Goal: Find specific page/section: Find specific page/section

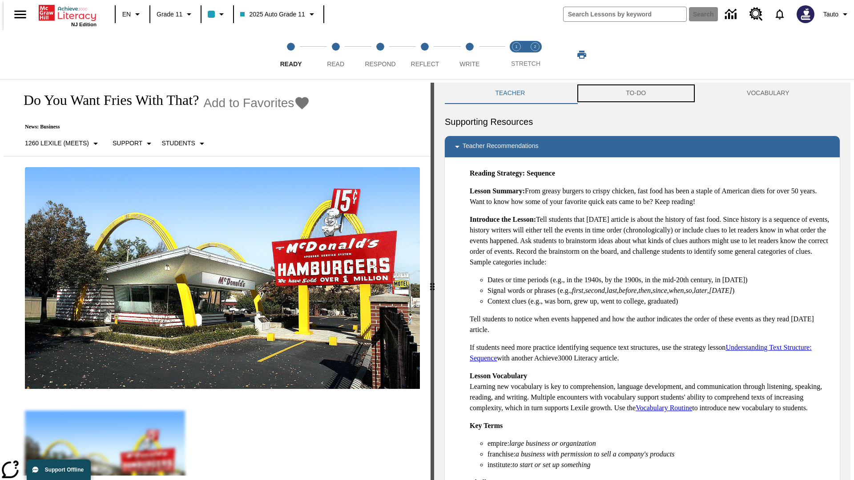
click at [636, 93] on button "TO-DO" at bounding box center [635, 93] width 121 height 21
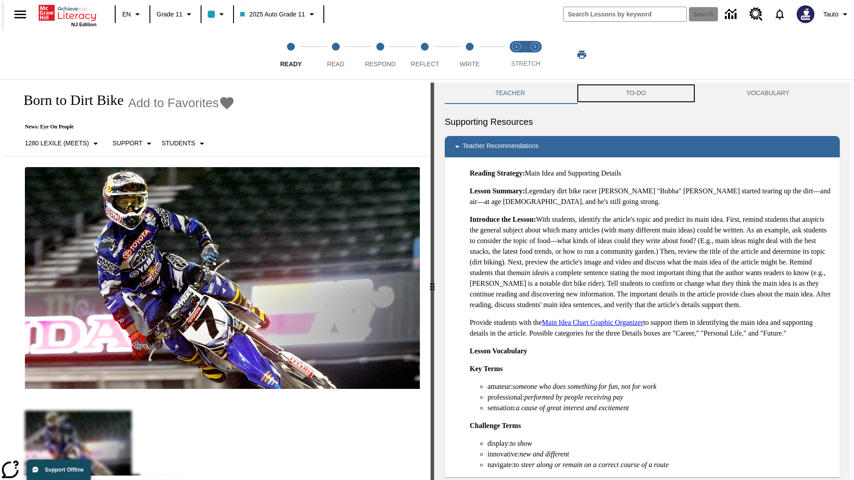
click at [636, 93] on button "TO-DO" at bounding box center [635, 93] width 121 height 21
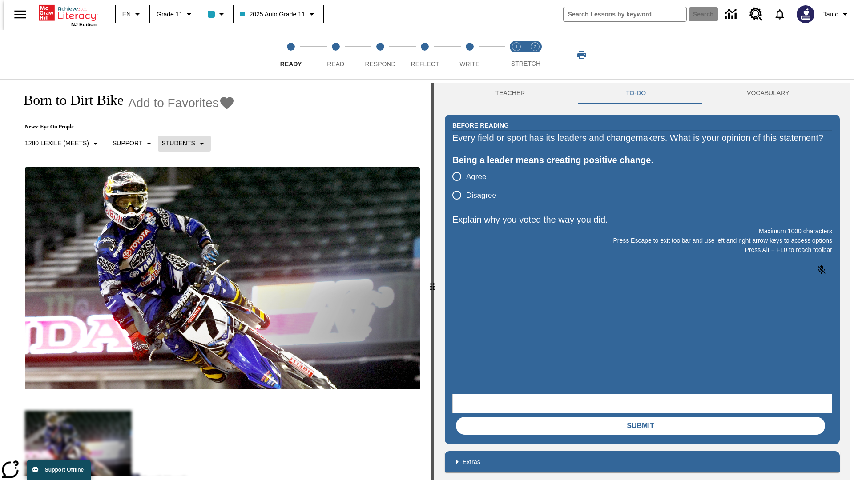
click at [179, 143] on p "Students" at bounding box center [177, 143] width 33 height 9
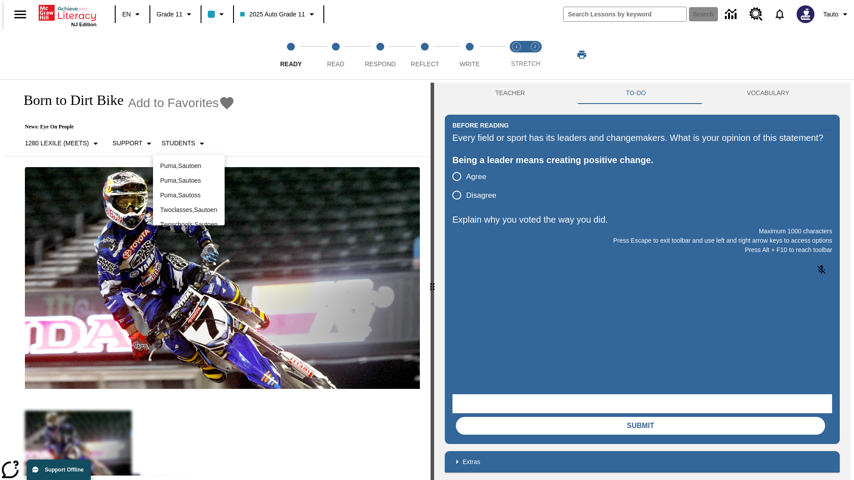
click at [427, 240] on div at bounding box center [427, 240] width 854 height 480
